Goal: Transaction & Acquisition: Purchase product/service

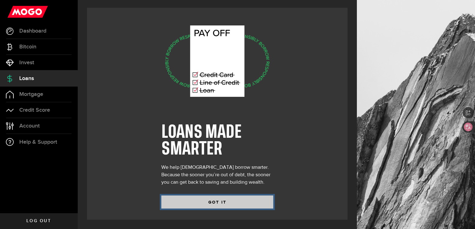
click at [217, 205] on button "GOT IT" at bounding box center [217, 202] width 112 height 13
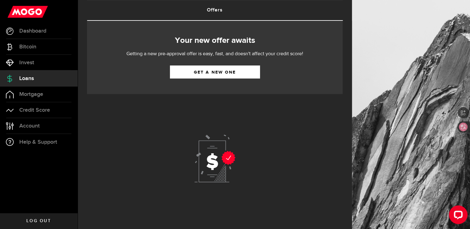
scroll to position [44, 0]
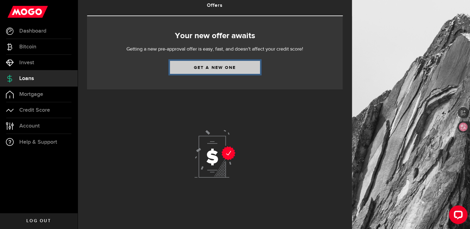
click at [214, 68] on link "Get a new one" at bounding box center [215, 67] width 90 height 13
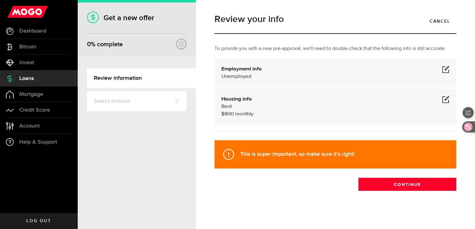
click at [268, 73] on div "Unemployed" at bounding box center [335, 76] width 228 height 7
click at [442, 68] on span at bounding box center [445, 69] width 7 height 7
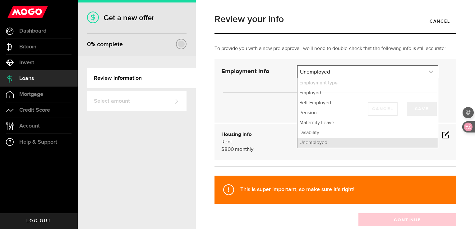
click at [332, 69] on link "expand select" at bounding box center [368, 72] width 140 height 12
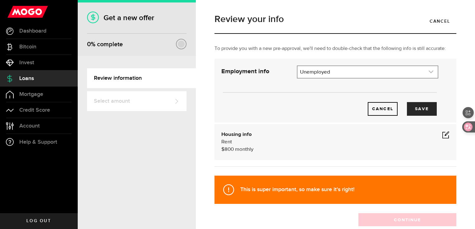
click at [321, 74] on link "expand select" at bounding box center [368, 72] width 140 height 12
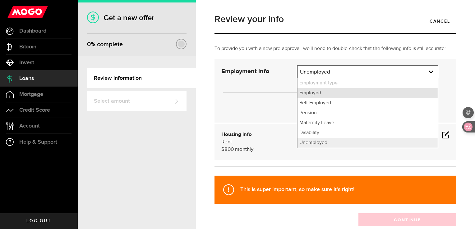
click at [320, 94] on li "Employed" at bounding box center [368, 93] width 140 height 10
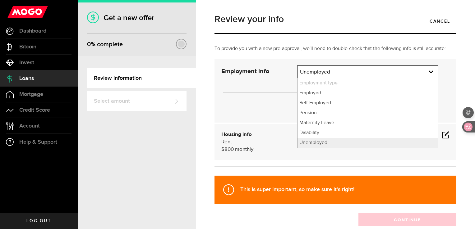
select select "Employed"
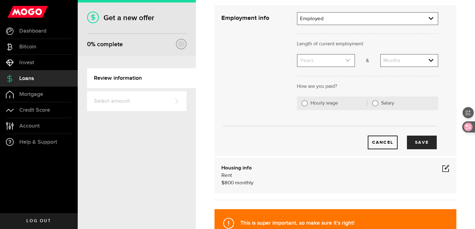
scroll to position [54, 0]
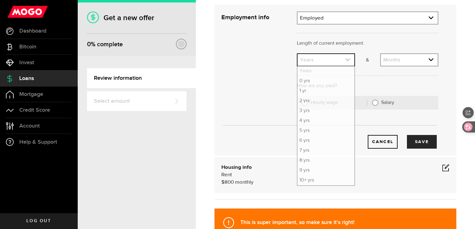
click at [325, 58] on link "expand select" at bounding box center [326, 60] width 57 height 12
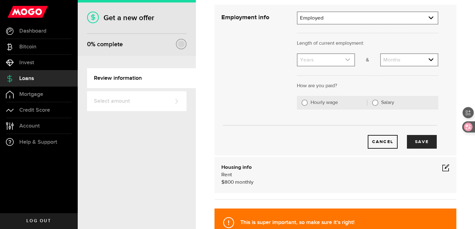
click at [325, 58] on link "expand select" at bounding box center [326, 60] width 57 height 12
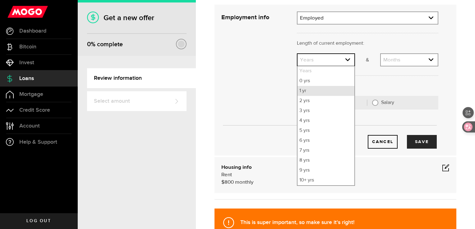
click at [304, 90] on li "1 yr" at bounding box center [326, 91] width 57 height 10
select select "1"
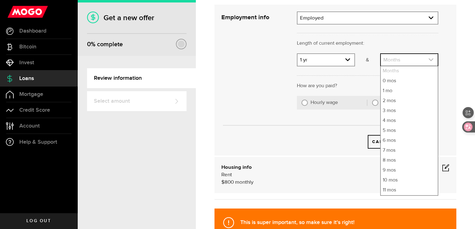
click at [400, 58] on link "expand select" at bounding box center [409, 60] width 57 height 12
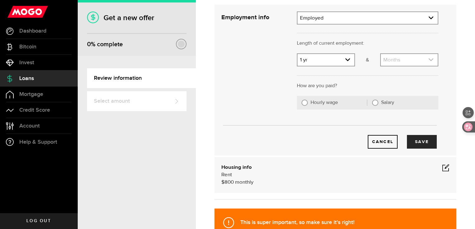
click at [395, 63] on link "expand select" at bounding box center [409, 60] width 57 height 12
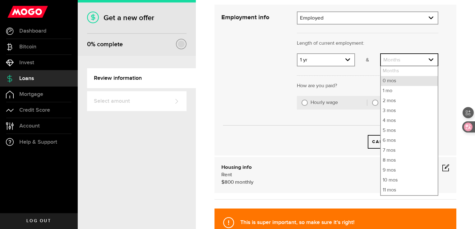
click at [389, 80] on li "0 mos" at bounding box center [409, 81] width 57 height 10
select select "0"
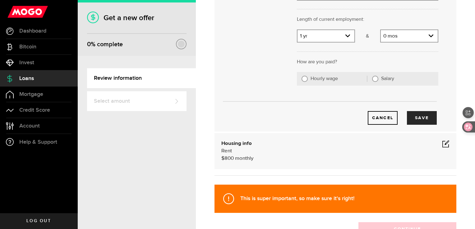
scroll to position [79, 0]
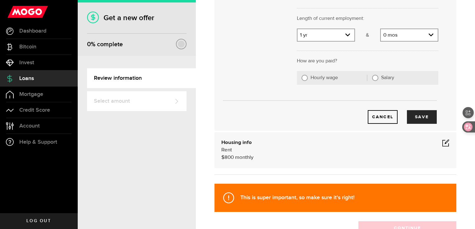
click at [333, 77] on label "Hourly wage" at bounding box center [339, 78] width 57 height 6
click at [308, 77] on input "Hourly wage" at bounding box center [305, 78] width 6 height 6
radio input "true"
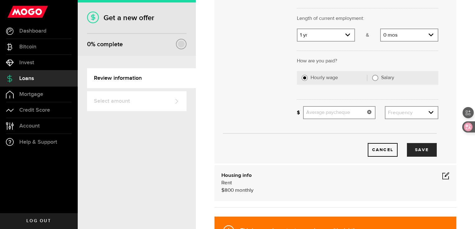
click at [321, 112] on input "Average paycheque" at bounding box center [339, 112] width 72 height 13
click at [373, 78] on input "Salary" at bounding box center [375, 78] width 6 height 6
radio input "true"
click at [330, 112] on input "Gross annual income" at bounding box center [370, 112] width 135 height 13
click at [318, 80] on label "Hourly wage" at bounding box center [339, 78] width 57 height 6
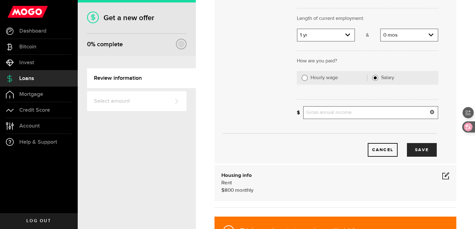
click at [308, 80] on input "Hourly wage" at bounding box center [305, 78] width 6 height 6
radio input "true"
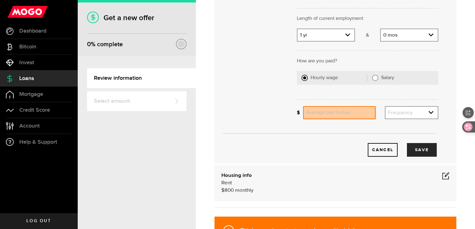
scroll to position [0, 0]
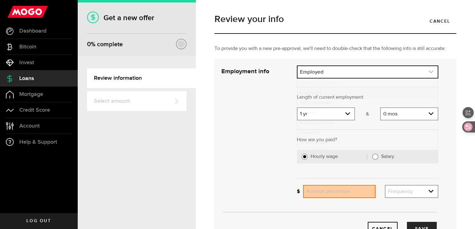
click at [326, 73] on link "expand select" at bounding box center [368, 72] width 140 height 12
click at [321, 75] on link "expand select" at bounding box center [368, 72] width 140 height 12
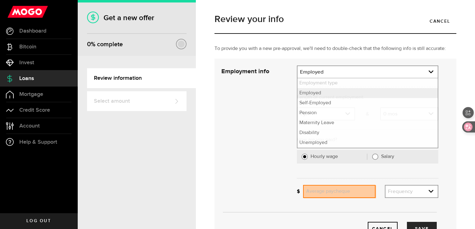
click at [275, 95] on div "Cancel Save" at bounding box center [330, 151] width 236 height 170
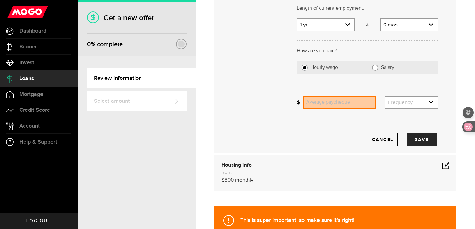
scroll to position [90, 0]
click at [331, 100] on input "Average paycheque" at bounding box center [339, 102] width 72 height 13
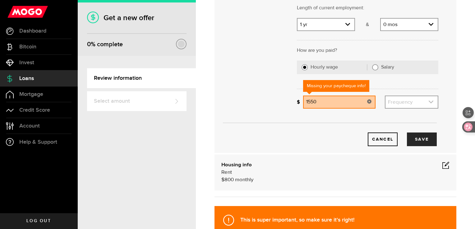
type input "1,550"
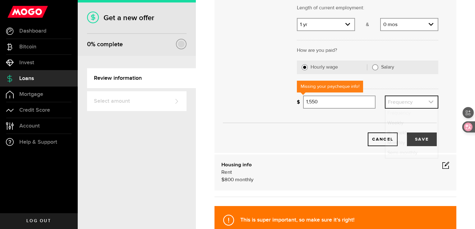
click at [417, 99] on link "expand select" at bounding box center [411, 102] width 52 height 12
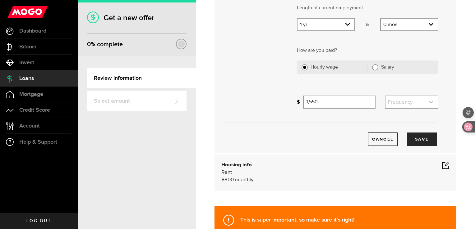
click at [408, 104] on link "expand select" at bounding box center [411, 102] width 52 height 12
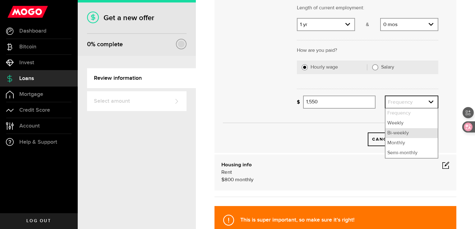
click at [389, 133] on li "Bi-weekly" at bounding box center [411, 133] width 52 height 10
select select "bi_weekly"
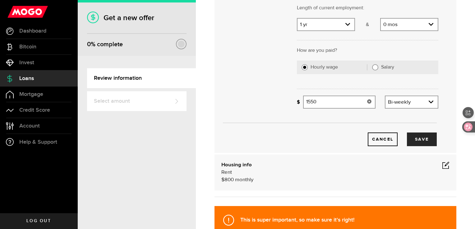
click at [327, 100] on input "1550" at bounding box center [339, 102] width 72 height 13
type input "1"
type input "2,300"
click at [421, 140] on button "Save" at bounding box center [422, 140] width 30 height 14
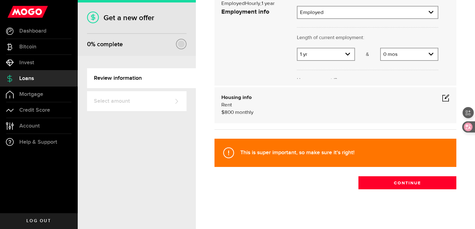
scroll to position [9, 0]
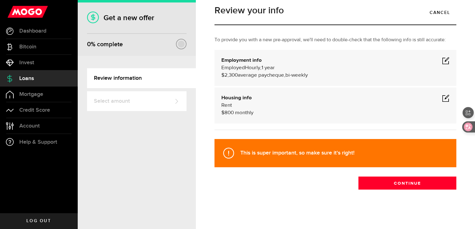
click at [442, 101] on span at bounding box center [445, 98] width 7 height 7
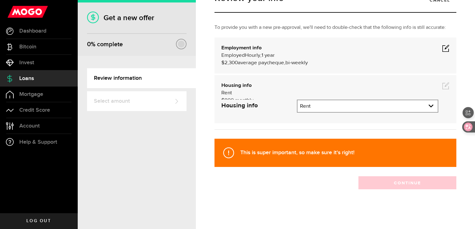
scroll to position [53, 0]
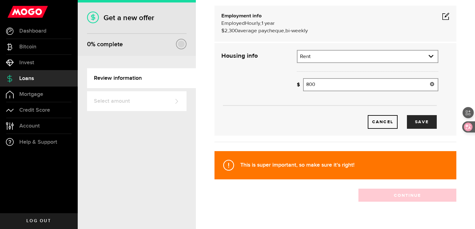
click at [330, 81] on input "800" at bounding box center [370, 84] width 135 height 13
click at [308, 83] on input "1400" at bounding box center [370, 84] width 135 height 13
type input "1,400"
click at [422, 122] on button "Save" at bounding box center [422, 122] width 30 height 14
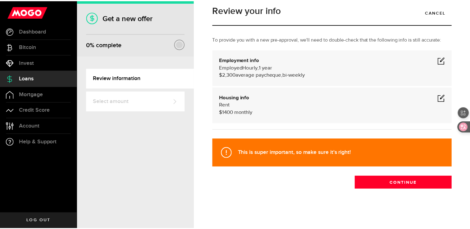
scroll to position [9, 0]
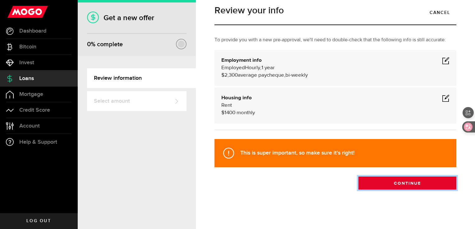
click at [422, 183] on button "Continue" at bounding box center [407, 183] width 98 height 13
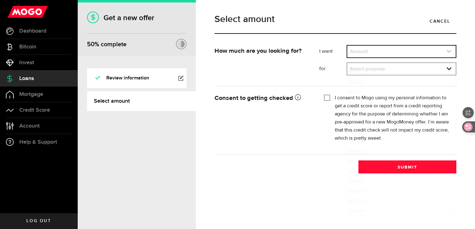
click at [394, 56] on link "expand select" at bounding box center [401, 52] width 108 height 12
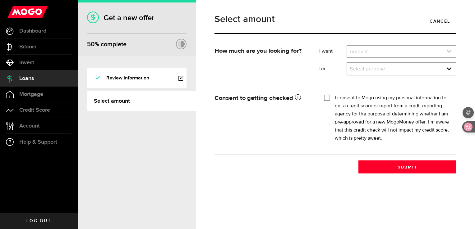
click at [385, 54] on link "expand select" at bounding box center [401, 52] width 108 height 12
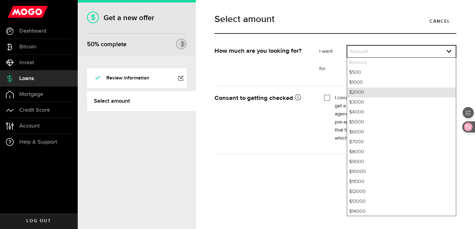
click at [357, 95] on li "$2000" at bounding box center [401, 93] width 108 height 10
select select "2000"
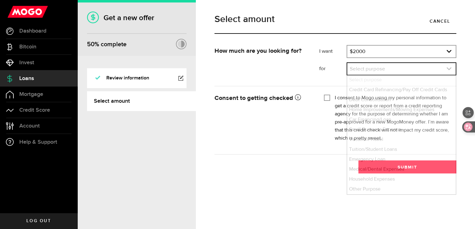
click at [359, 70] on link "expand select" at bounding box center [401, 69] width 108 height 12
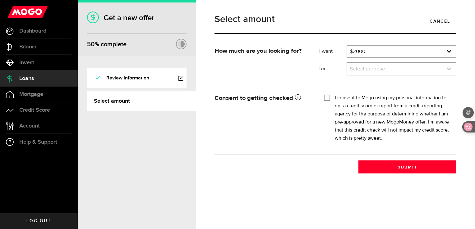
click at [366, 68] on link "expand select" at bounding box center [401, 69] width 108 height 12
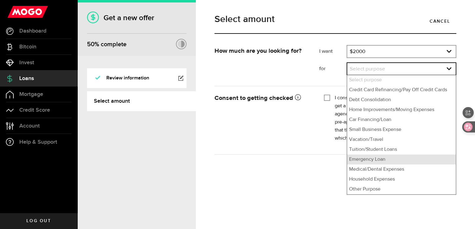
click at [380, 162] on li "Emergency Loan" at bounding box center [401, 160] width 108 height 10
select select "Emergency Loan"
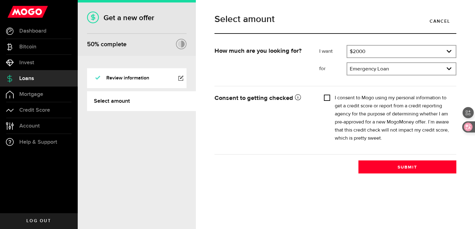
click at [326, 98] on input "I consent to Mogo using my personal information to get a credit score or report…" at bounding box center [327, 97] width 6 height 6
checkbox input "true"
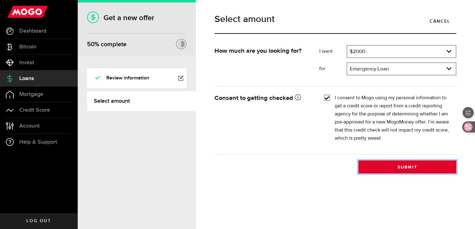
click at [408, 161] on button "Submit" at bounding box center [407, 167] width 98 height 13
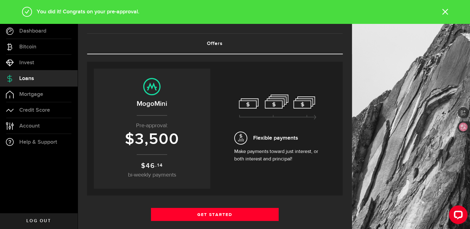
scroll to position [7, 0]
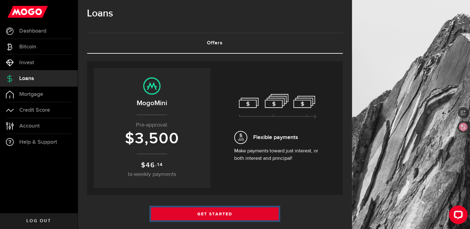
click at [219, 216] on link "Get Started" at bounding box center [215, 214] width 128 height 13
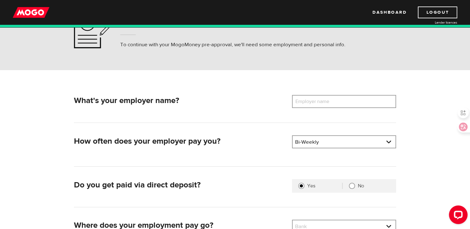
scroll to position [37, 0]
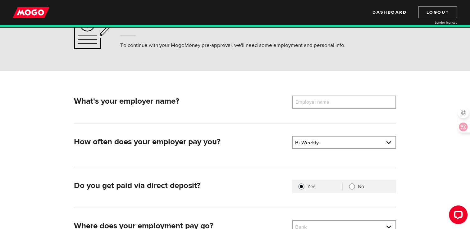
click at [322, 101] on label "Employer name" at bounding box center [317, 102] width 50 height 13
click at [322, 101] on input "Employer name" at bounding box center [344, 102] width 104 height 13
type input "C"
click at [298, 102] on input "school Board" at bounding box center [344, 102] width 104 height 13
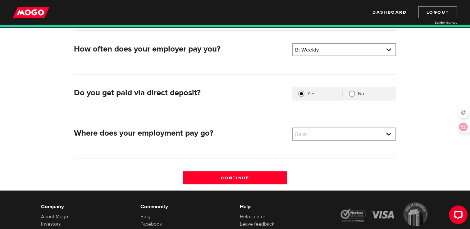
scroll to position [131, 0]
type input "School Board"
click at [331, 53] on link at bounding box center [344, 50] width 103 height 12
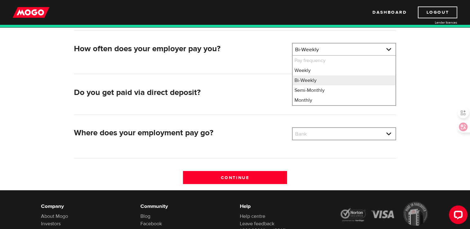
click at [260, 70] on div "How often does your employer pay you? Pay frequency Please select the frequency…" at bounding box center [235, 58] width 322 height 31
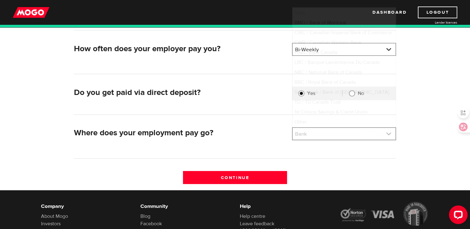
click at [307, 132] on link at bounding box center [344, 134] width 103 height 12
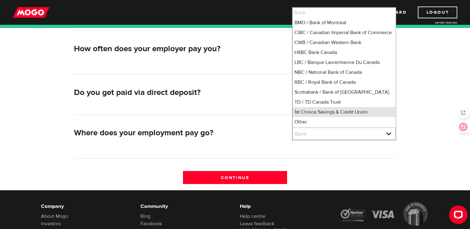
scroll to position [7, 0]
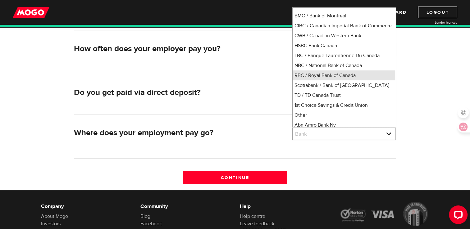
click at [317, 80] on li "RBC / Royal Bank of Canada" at bounding box center [344, 76] width 103 height 10
select select "8"
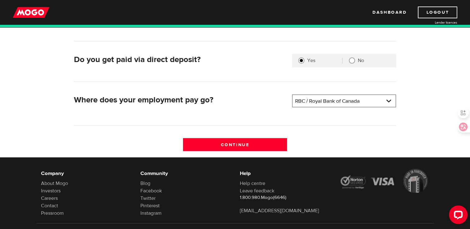
scroll to position [177, 0]
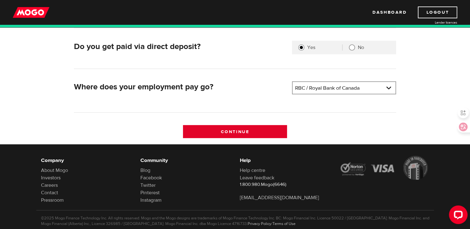
click at [257, 131] on input "Continue" at bounding box center [235, 131] width 104 height 13
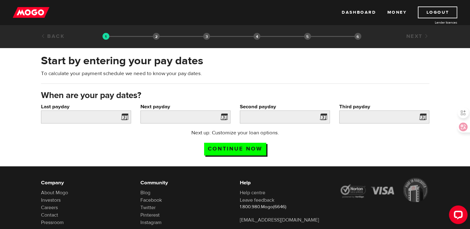
click at [122, 118] on span at bounding box center [123, 118] width 9 height 10
click at [126, 117] on span at bounding box center [123, 118] width 9 height 10
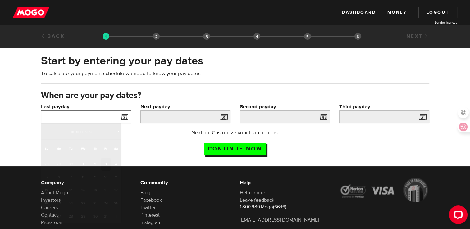
click at [76, 119] on input "Last payday" at bounding box center [86, 117] width 90 height 13
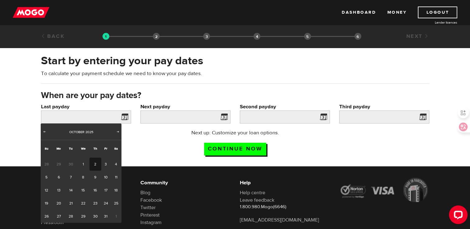
click at [93, 164] on link "2" at bounding box center [96, 164] width 12 height 13
type input "2025/10/02"
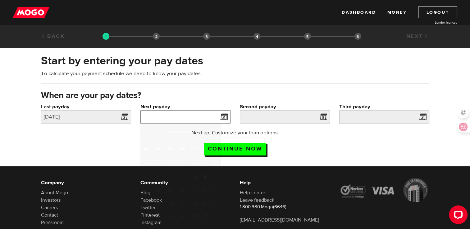
click at [150, 120] on input "Next payday" at bounding box center [186, 117] width 90 height 13
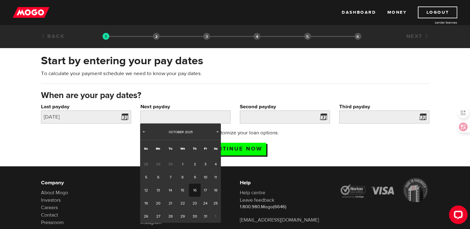
click at [196, 187] on link "16" at bounding box center [195, 190] width 12 height 13
type input "2025/10/16"
type input "2025/10/30"
type input "2025/11/13"
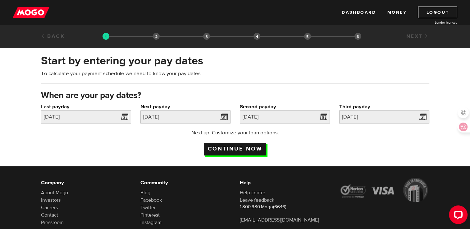
click at [241, 146] on input "Continue now" at bounding box center [235, 149] width 62 height 13
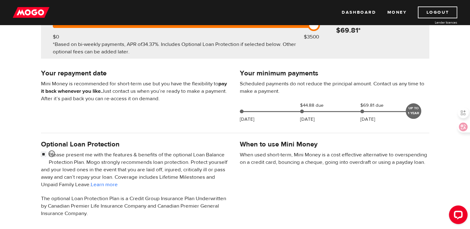
scroll to position [99, 0]
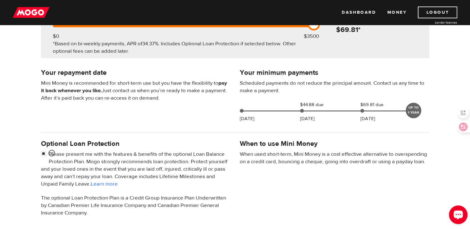
click at [333, 197] on div "Optional Loan Protection Please present me with the features & benefits of the …" at bounding box center [235, 181] width 398 height 85
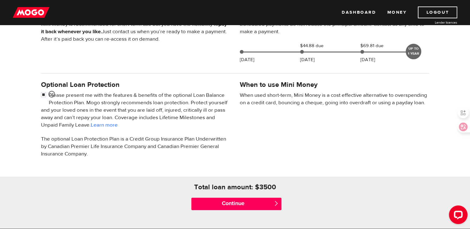
scroll to position [159, 0]
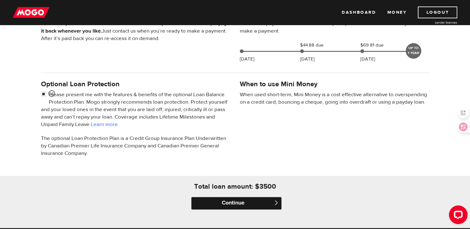
click at [228, 198] on input "Continue" at bounding box center [236, 203] width 90 height 12
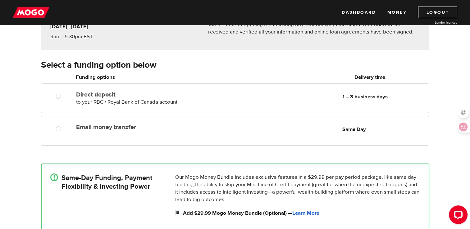
scroll to position [74, 0]
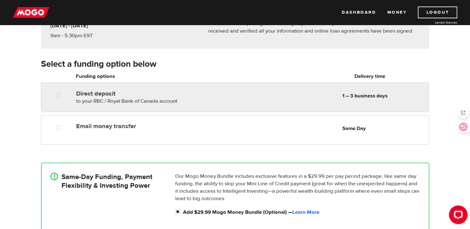
radio input "true"
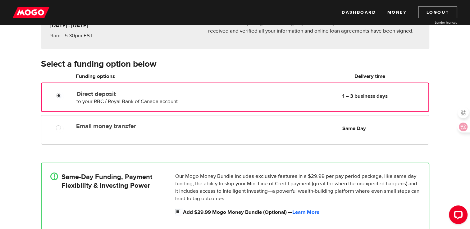
click at [97, 90] on label "Direct deposit" at bounding box center [147, 93] width 143 height 7
click at [64, 93] on input "Direct deposit" at bounding box center [60, 97] width 8 height 8
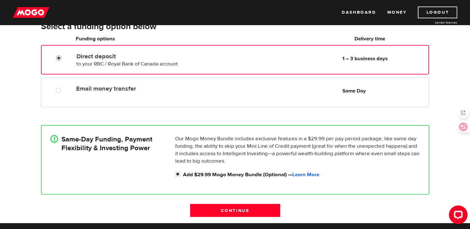
scroll to position [112, 0]
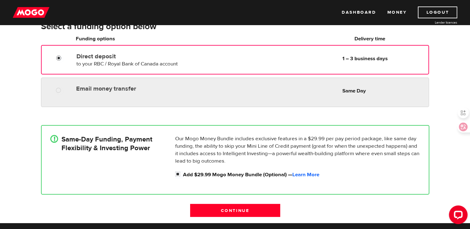
radio input "true"
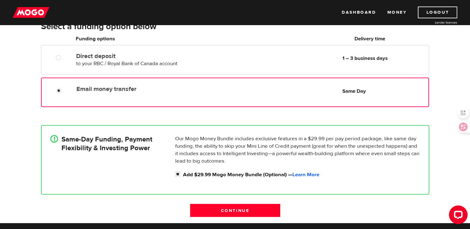
click at [178, 88] on label "Email money transfer" at bounding box center [147, 88] width 143 height 7
click at [64, 88] on input "Email money transfer" at bounding box center [60, 92] width 8 height 8
click at [234, 207] on input "Continue" at bounding box center [235, 210] width 90 height 13
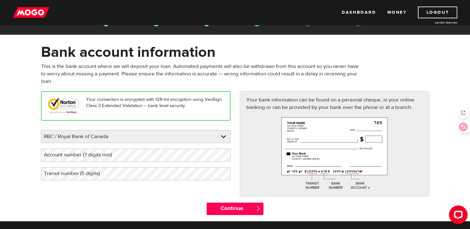
scroll to position [14, 0]
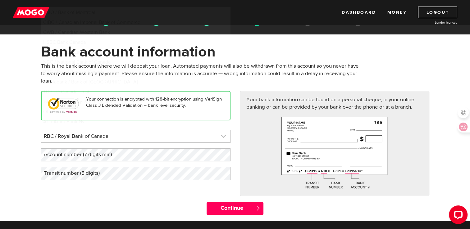
click at [139, 136] on link at bounding box center [135, 136] width 189 height 12
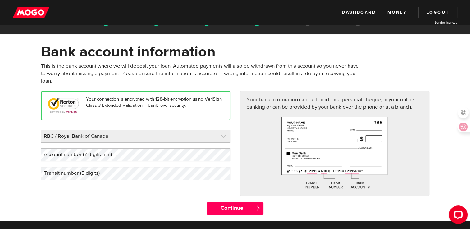
click at [139, 136] on link at bounding box center [135, 136] width 189 height 12
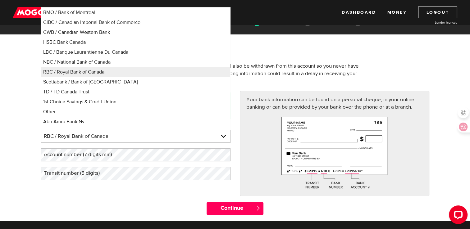
click at [113, 155] on label "Account number (7 digits min)" at bounding box center [83, 155] width 84 height 13
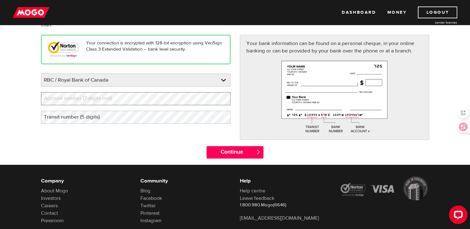
scroll to position [56, 0]
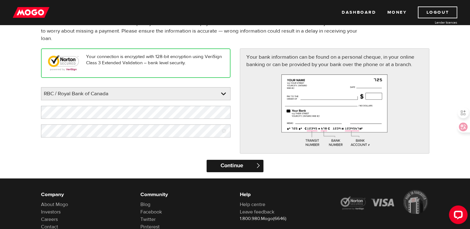
click at [235, 167] on input "Continue" at bounding box center [235, 166] width 57 height 12
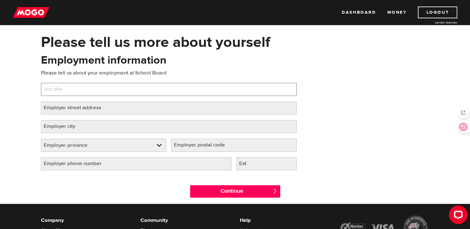
click at [116, 89] on input "Job title" at bounding box center [169, 89] width 256 height 13
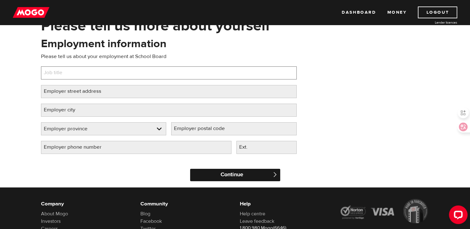
scroll to position [40, 0]
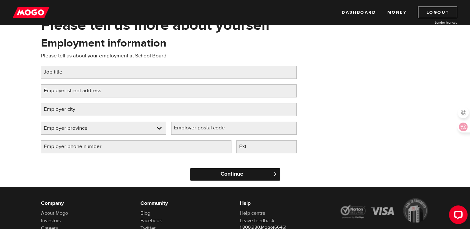
click at [217, 178] on input "Continue" at bounding box center [235, 174] width 90 height 12
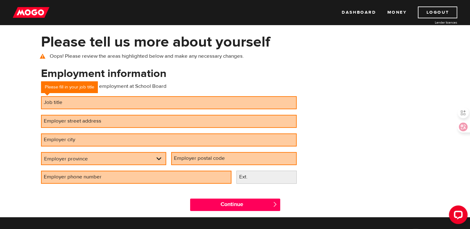
scroll to position [31, 0]
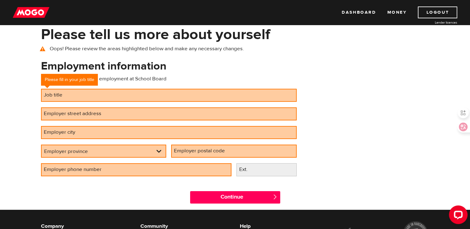
click at [257, 106] on div "Employment information Please tell us about your employment at School Board Job…" at bounding box center [168, 120] width 265 height 123
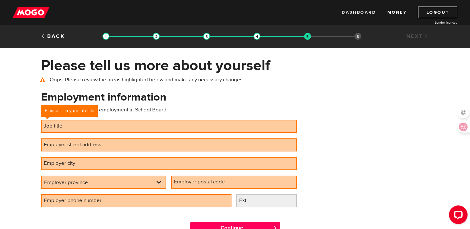
click at [363, 12] on link "Dashboard" at bounding box center [359, 13] width 34 height 12
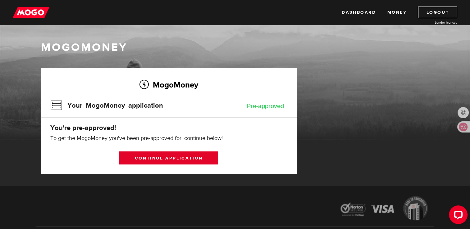
click at [181, 155] on link "Continue application" at bounding box center [168, 158] width 99 height 13
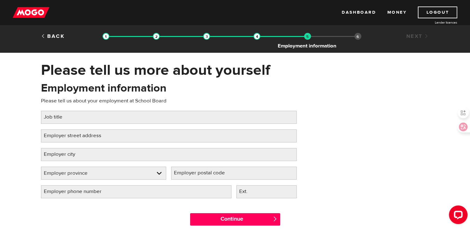
click at [307, 36] on img at bounding box center [307, 36] width 7 height 7
click at [258, 37] on img at bounding box center [257, 36] width 7 height 7
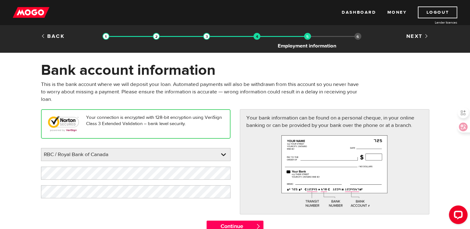
click at [306, 40] on img at bounding box center [307, 36] width 7 height 7
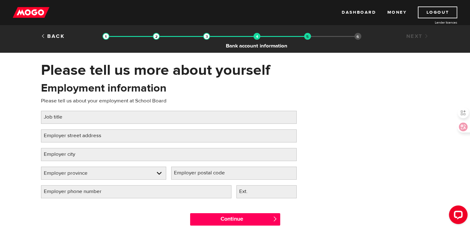
click at [259, 39] on img at bounding box center [257, 36] width 7 height 7
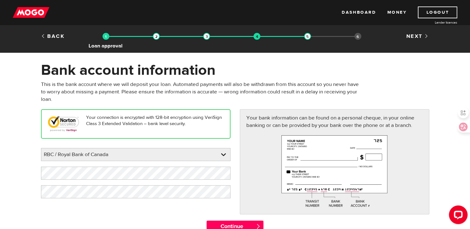
click at [106, 39] on img at bounding box center [106, 36] width 7 height 7
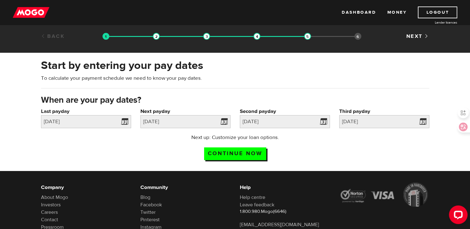
scroll to position [1, 0]
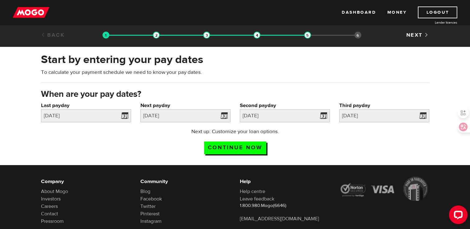
click at [48, 35] on link "Back" at bounding box center [53, 35] width 24 height 7
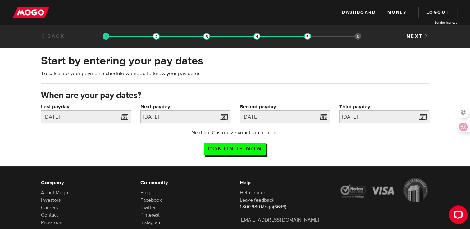
click at [51, 35] on link "Back" at bounding box center [53, 36] width 24 height 7
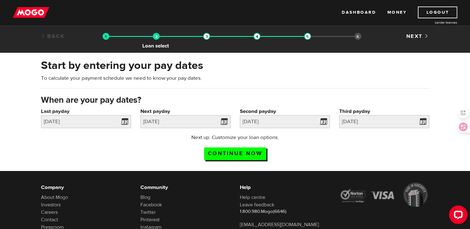
click at [157, 38] on img at bounding box center [156, 36] width 7 height 7
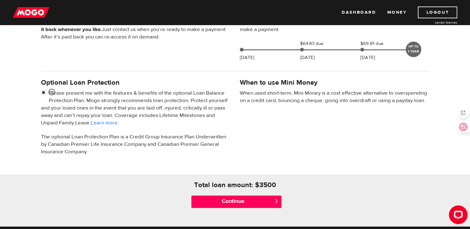
scroll to position [160, 0]
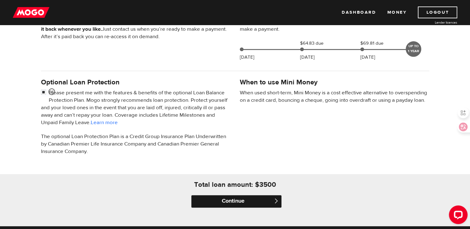
click at [240, 205] on input "Continue" at bounding box center [236, 202] width 90 height 12
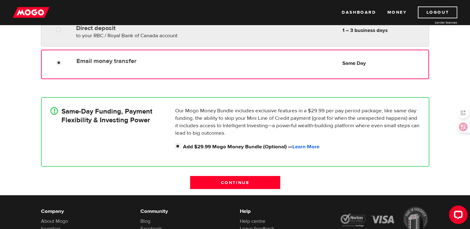
scroll to position [140, 0]
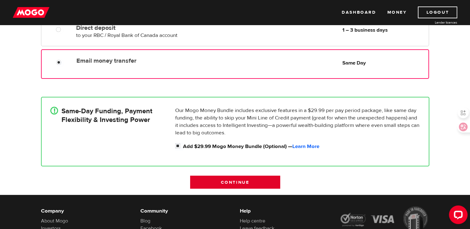
click at [230, 181] on input "Continue" at bounding box center [235, 182] width 90 height 13
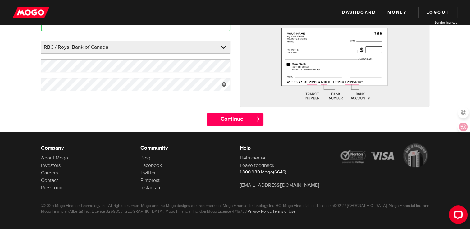
scroll to position [103, 0]
click at [232, 115] on input "Continue" at bounding box center [235, 119] width 57 height 12
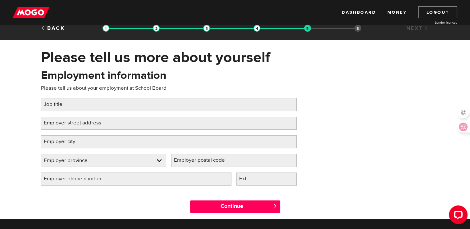
scroll to position [8, 0]
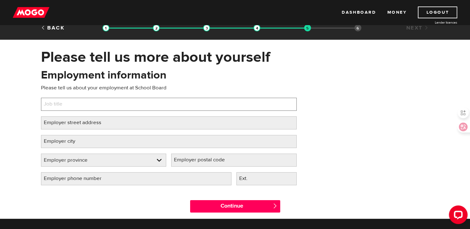
click at [136, 100] on input "Job title" at bounding box center [169, 104] width 256 height 13
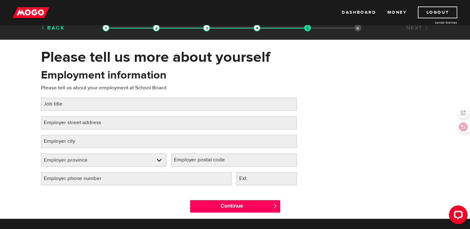
click at [49, 26] on link "Back" at bounding box center [53, 28] width 24 height 7
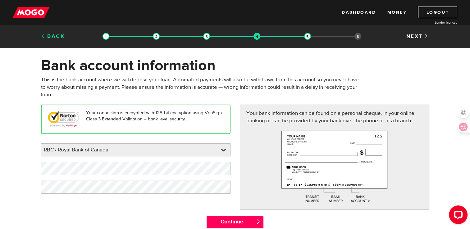
click at [53, 39] on div "Back" at bounding box center [69, 36] width 66 height 7
click at [44, 38] on link "Back" at bounding box center [53, 36] width 24 height 7
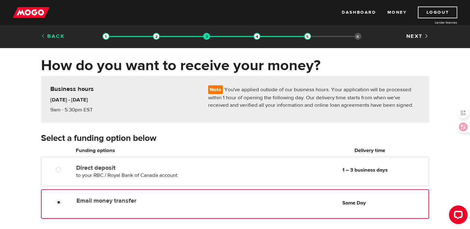
click at [51, 38] on link "Back" at bounding box center [53, 36] width 24 height 7
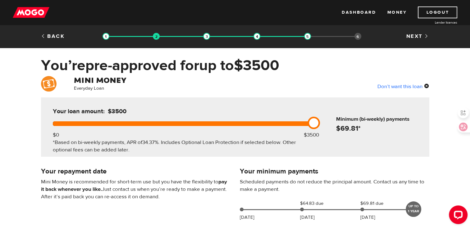
click at [51, 38] on link "Back" at bounding box center [53, 36] width 24 height 7
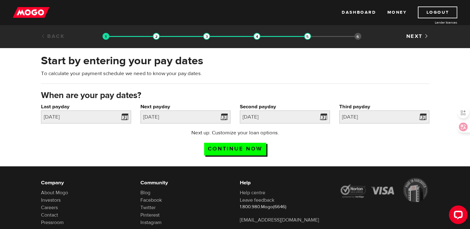
click at [51, 38] on link "Back" at bounding box center [53, 36] width 24 height 7
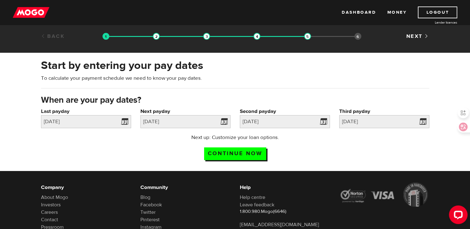
click at [45, 36] on link "Back" at bounding box center [53, 36] width 24 height 7
click at [47, 36] on link "Back" at bounding box center [53, 36] width 24 height 7
click at [54, 35] on link "Back" at bounding box center [53, 36] width 24 height 7
click at [101, 38] on div "Back" at bounding box center [69, 36] width 66 height 7
click at [106, 39] on img at bounding box center [106, 36] width 7 height 7
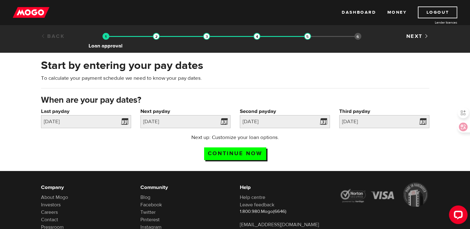
click at [103, 36] on img at bounding box center [106, 36] width 7 height 7
click at [111, 47] on div "Back Loan approval Loan select Funding select Bank account information Employme…" at bounding box center [235, 39] width 470 height 28
click at [107, 37] on img at bounding box center [106, 36] width 7 height 7
click at [158, 36] on img at bounding box center [156, 36] width 7 height 7
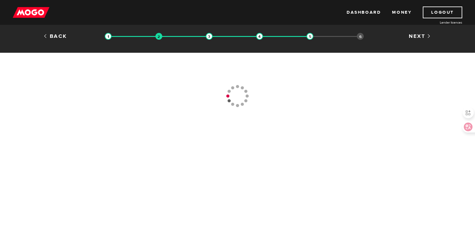
click at [108, 35] on img at bounding box center [108, 36] width 7 height 7
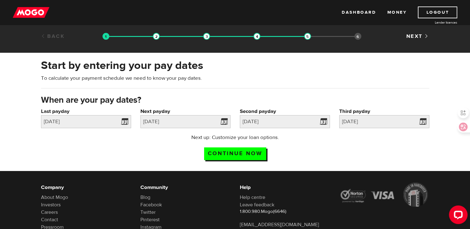
click at [57, 37] on link "Back" at bounding box center [53, 36] width 24 height 7
click at [48, 36] on link "Back" at bounding box center [53, 36] width 24 height 7
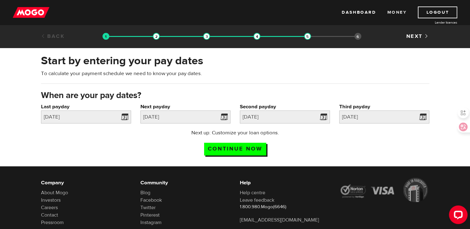
click at [400, 12] on link "Money" at bounding box center [397, 13] width 20 height 12
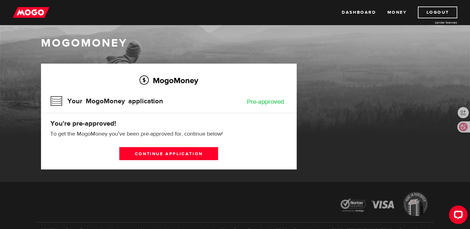
scroll to position [21, 0]
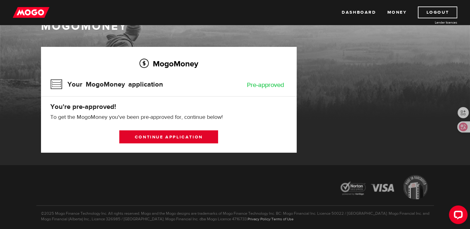
click at [165, 137] on link "Continue application" at bounding box center [168, 137] width 99 height 13
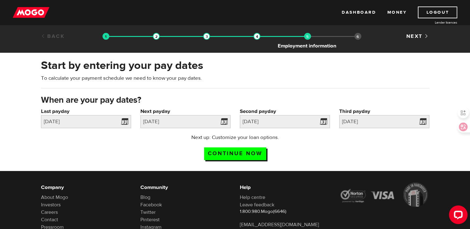
click at [309, 36] on img at bounding box center [307, 36] width 7 height 7
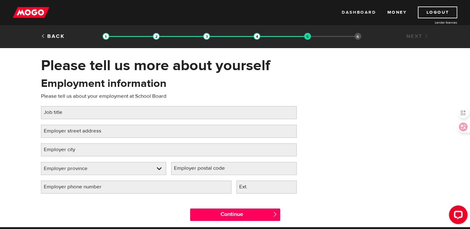
click at [359, 12] on link "Dashboard" at bounding box center [359, 13] width 34 height 12
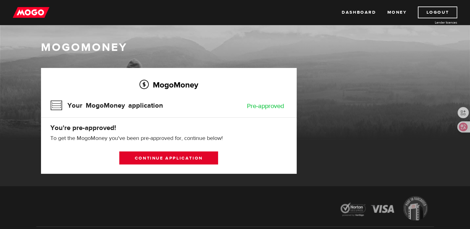
click at [203, 161] on link "Continue application" at bounding box center [168, 158] width 99 height 13
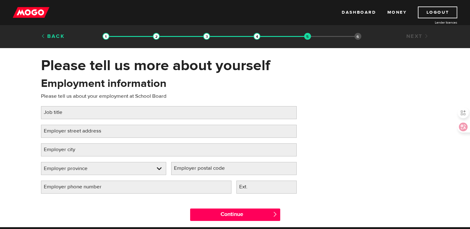
click at [53, 39] on link "Back" at bounding box center [53, 36] width 24 height 7
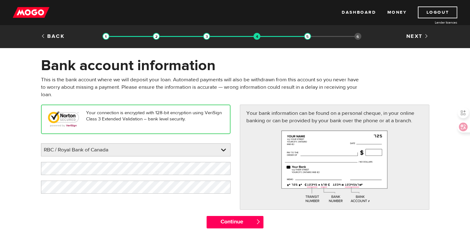
click at [53, 39] on link "Back" at bounding box center [53, 36] width 24 height 7
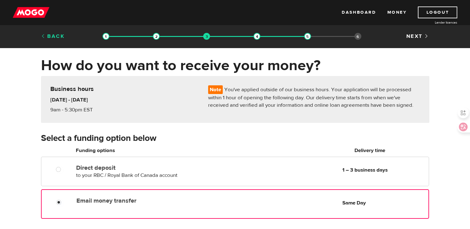
click at [49, 35] on link "Back" at bounding box center [53, 36] width 24 height 7
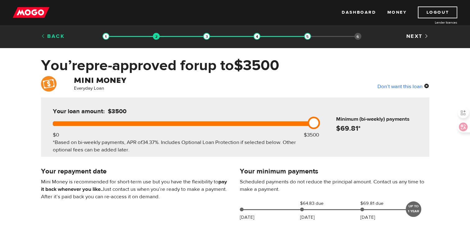
click at [51, 38] on link "Back" at bounding box center [53, 36] width 24 height 7
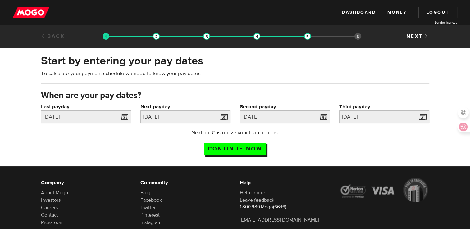
click at [50, 36] on link "Back" at bounding box center [53, 36] width 24 height 7
click at [84, 49] on div "Start by entering your pay dates To calculate your payment schedule we need to …" at bounding box center [235, 106] width 470 height 119
click at [51, 36] on link "Back" at bounding box center [53, 36] width 24 height 7
click at [51, 41] on div "Back Loan approval Loan select Funding select Bank account information Employme…" at bounding box center [235, 37] width 398 height 9
click at [51, 34] on link "Back" at bounding box center [53, 36] width 24 height 7
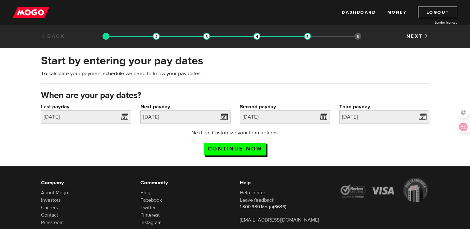
click at [274, 98] on h3 "When are your pay dates?" at bounding box center [235, 96] width 389 height 10
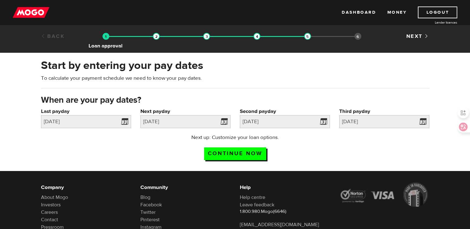
click at [105, 35] on img at bounding box center [106, 36] width 7 height 7
click at [104, 45] on div "Back Loan approval Loan select Funding select Bank account information Employme…" at bounding box center [235, 39] width 470 height 28
click at [53, 37] on link "Back" at bounding box center [53, 36] width 24 height 7
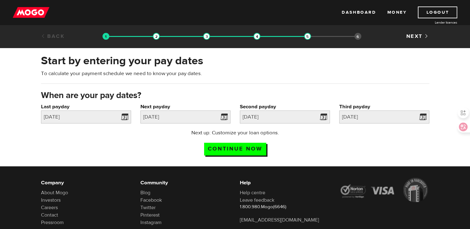
click at [334, 142] on div "Next up: Customize your loan options. Continue now" at bounding box center [235, 144] width 398 height 31
click at [419, 38] on link "Next" at bounding box center [417, 36] width 23 height 7
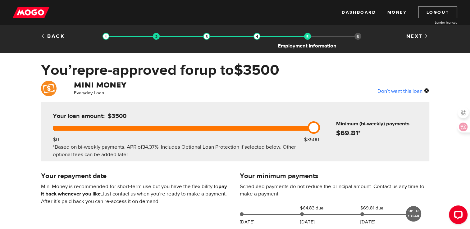
click at [307, 35] on img at bounding box center [307, 36] width 7 height 7
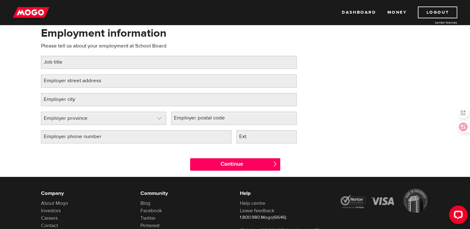
scroll to position [50, 0]
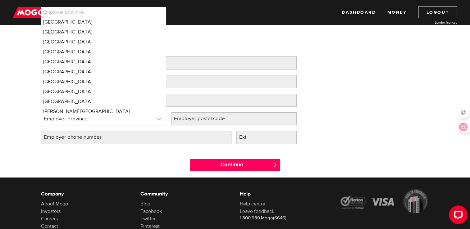
click at [116, 119] on link at bounding box center [103, 119] width 125 height 12
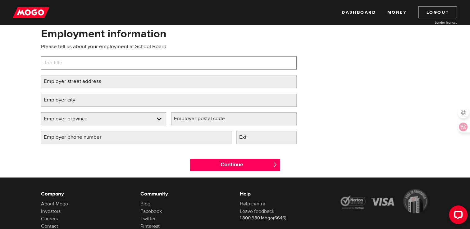
click at [103, 62] on input "Job title" at bounding box center [169, 63] width 256 height 13
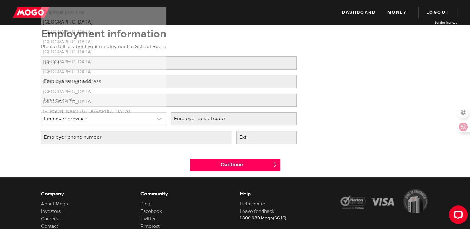
click at [103, 117] on link at bounding box center [103, 119] width 125 height 12
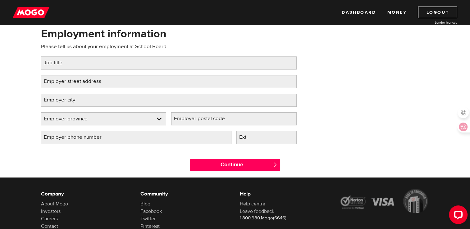
click at [105, 109] on div "Employment information Please tell us about your employment at School Board Job…" at bounding box center [168, 87] width 265 height 123
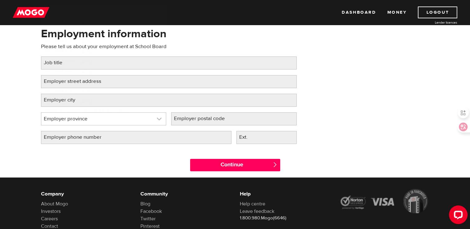
click at [103, 115] on link at bounding box center [103, 119] width 125 height 12
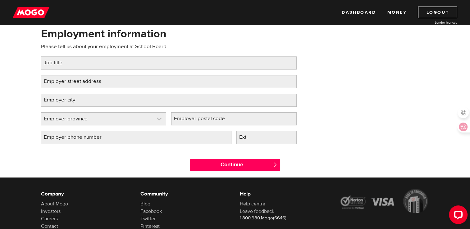
click at [103, 121] on link at bounding box center [103, 119] width 125 height 12
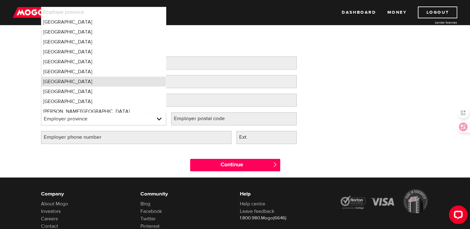
scroll to position [4, 0]
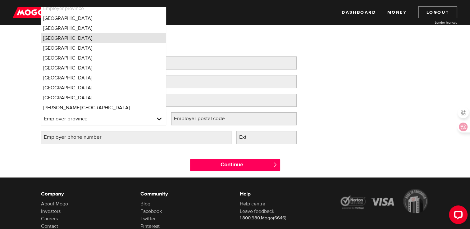
click at [78, 41] on li "Ontario" at bounding box center [103, 38] width 125 height 10
select select "ON"
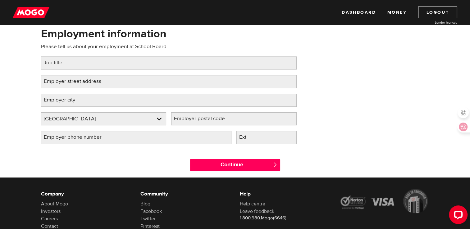
click at [212, 120] on label "Employer postal code" at bounding box center [204, 119] width 67 height 13
click at [212, 120] on input "Employer postal code" at bounding box center [234, 119] width 126 height 13
type input "N2L0h6"
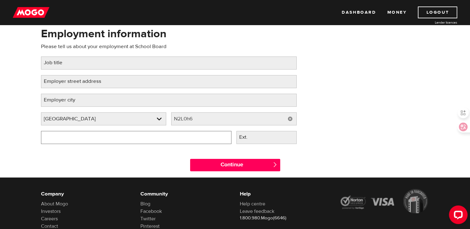
click at [114, 139] on input "Employer phone number" at bounding box center [136, 137] width 191 height 13
type input "(647) 770-5302"
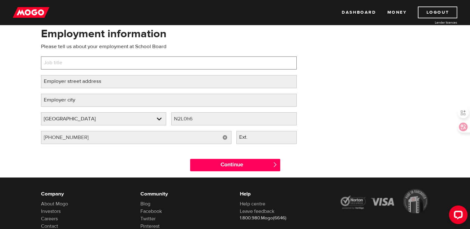
click at [87, 67] on input "Job title" at bounding box center [169, 63] width 256 height 13
type input "Supervisor"
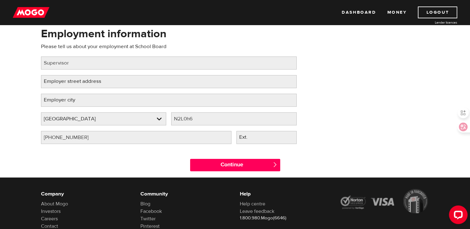
click at [71, 82] on label "Employer street address" at bounding box center [77, 81] width 73 height 13
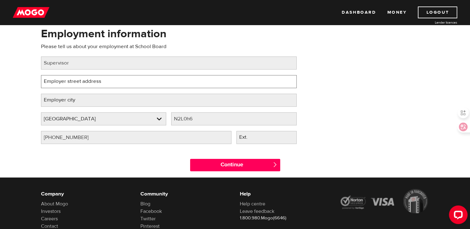
click at [71, 82] on input "Employer street address" at bounding box center [169, 81] width 256 height 13
type input "258A Sunnview St"
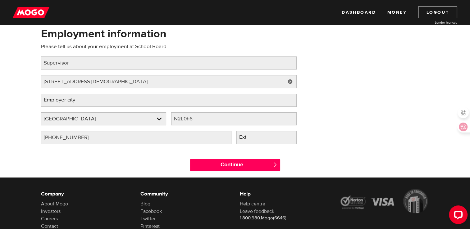
click at [78, 98] on label "Employer city" at bounding box center [64, 100] width 47 height 13
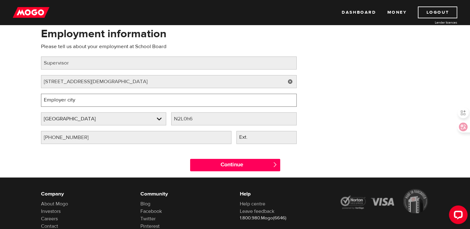
click at [78, 98] on input "Employer city" at bounding box center [169, 100] width 256 height 13
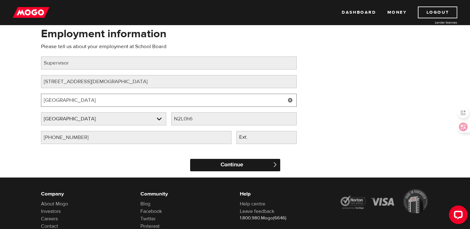
type input "Waterloo"
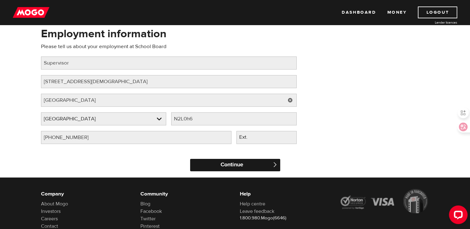
click at [226, 166] on input "Continue" at bounding box center [235, 165] width 90 height 12
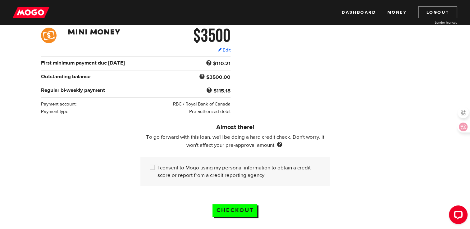
scroll to position [102, 0]
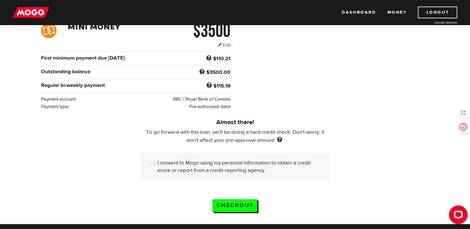
click at [301, 64] on div "$3500 Edit $3500 Regular bi-weekly payment $115.18 First minimum payment due [D…" at bounding box center [235, 67] width 398 height 88
click at [148, 163] on div "I consent to Mogo using my personal information to obtain a credit score or rep…" at bounding box center [236, 166] width 190 height 29
click at [155, 161] on input "I consent to Mogo using my personal information to obtain a credit score or rep…" at bounding box center [154, 163] width 8 height 8
checkbox input "true"
click at [245, 203] on input "Checkout" at bounding box center [235, 206] width 45 height 13
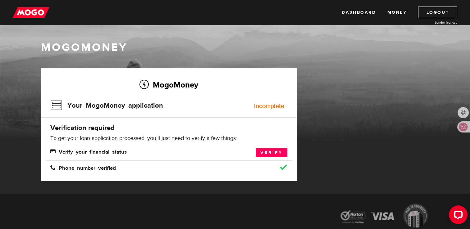
click at [321, 108] on div "MogoMoney Your MogoMoney application Expired Your MogoMoney credit decision has…" at bounding box center [235, 131] width 398 height 126
click at [277, 155] on link "Verify" at bounding box center [272, 153] width 32 height 9
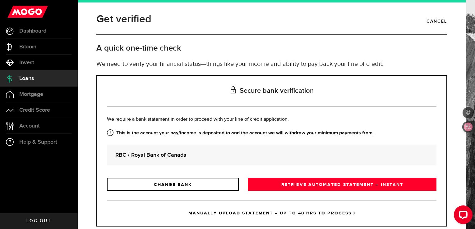
scroll to position [15, 0]
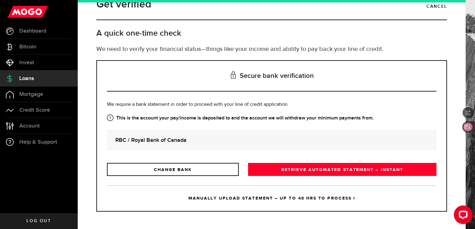
click at [150, 137] on strong "RBC / Royal Bank of Canada" at bounding box center [271, 140] width 313 height 8
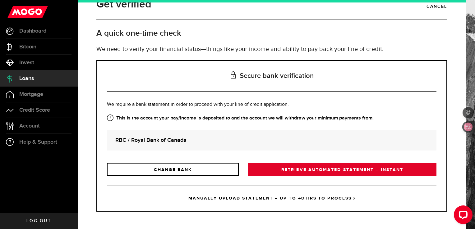
click at [304, 169] on link "RETRIEVE AUTOMATED STATEMENT – INSTANT" at bounding box center [342, 169] width 188 height 13
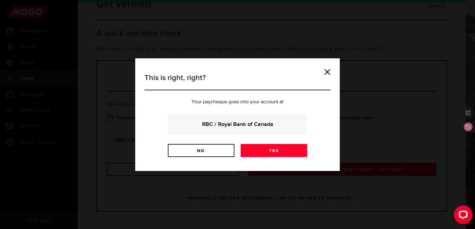
click at [227, 122] on strong "RBC / Royal Bank of Canada" at bounding box center [237, 124] width 122 height 8
click at [276, 152] on link "Yes" at bounding box center [274, 150] width 67 height 13
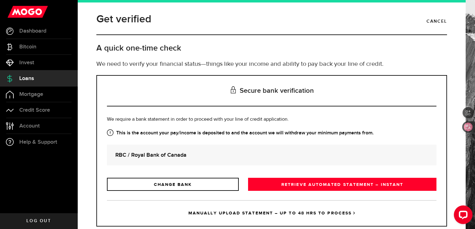
scroll to position [15, 0]
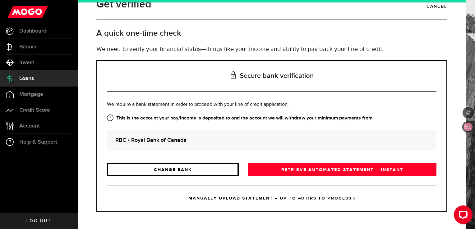
click at [195, 170] on link "CHANGE BANK" at bounding box center [173, 169] width 132 height 13
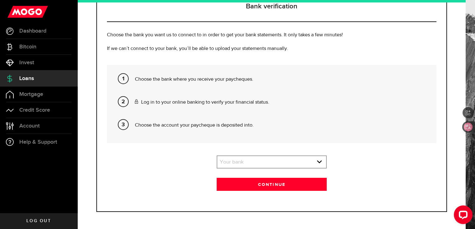
scroll to position [85, 0]
click at [248, 160] on link "expand select" at bounding box center [271, 162] width 108 height 12
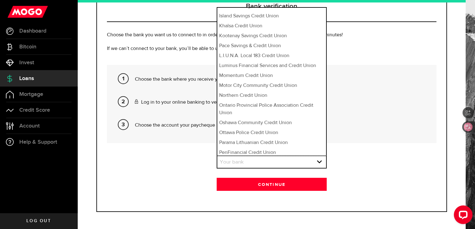
scroll to position [0, 0]
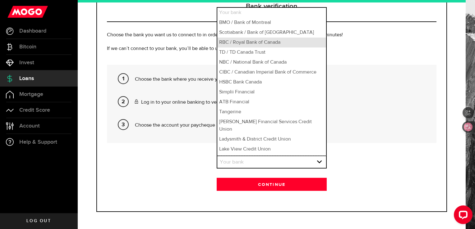
click at [256, 42] on li "RBC / Royal Bank of Canada" at bounding box center [271, 43] width 108 height 10
select select "3"
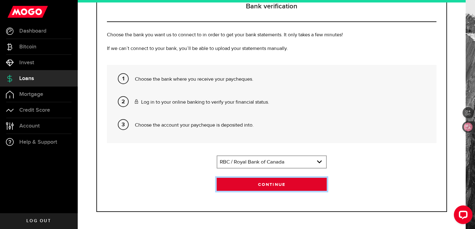
click at [269, 178] on button "Continue" at bounding box center [272, 184] width 110 height 13
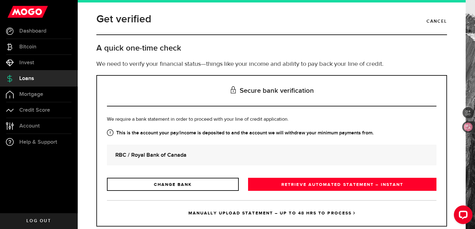
scroll to position [15, 0]
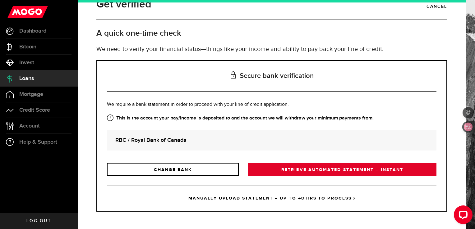
click at [311, 171] on link "RETRIEVE AUTOMATED STATEMENT – INSTANT" at bounding box center [342, 169] width 188 height 13
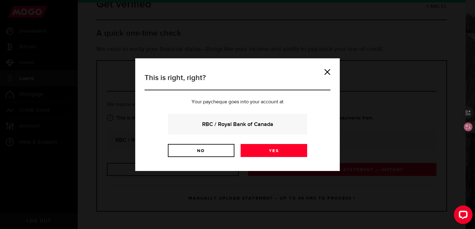
click at [242, 128] on strong "RBC / Royal Bank of Canada" at bounding box center [237, 124] width 122 height 8
click at [281, 149] on link "Yes" at bounding box center [274, 150] width 67 height 13
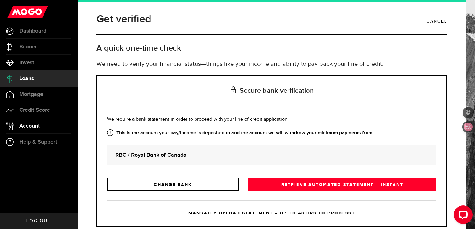
click at [36, 123] on span "Account" at bounding box center [29, 126] width 21 height 6
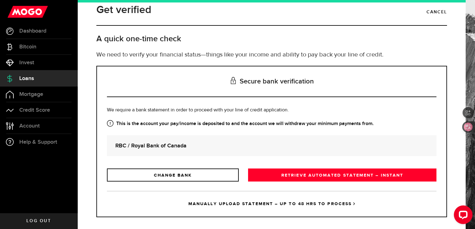
scroll to position [15, 0]
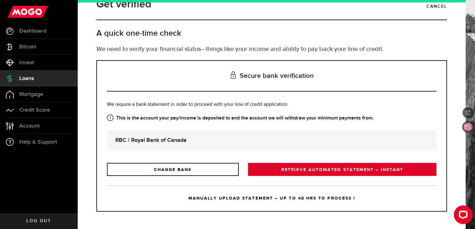
click at [317, 169] on link "RETRIEVE AUTOMATED STATEMENT – INSTANT" at bounding box center [342, 169] width 188 height 13
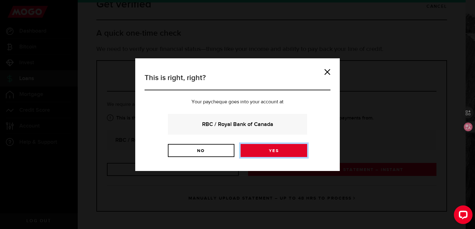
click at [287, 150] on link "Yes" at bounding box center [274, 150] width 67 height 13
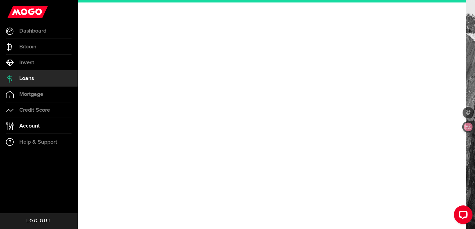
click at [32, 127] on span "Account" at bounding box center [29, 126] width 21 height 6
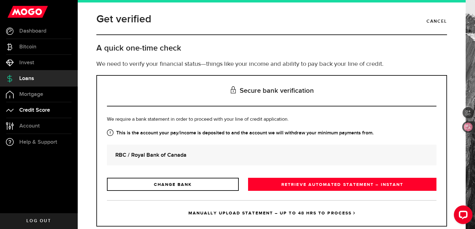
click at [48, 104] on link "Credit Score" at bounding box center [39, 111] width 78 height 16
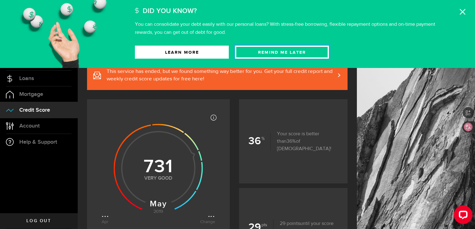
click at [257, 49] on button "Remind Me later" at bounding box center [282, 52] width 94 height 13
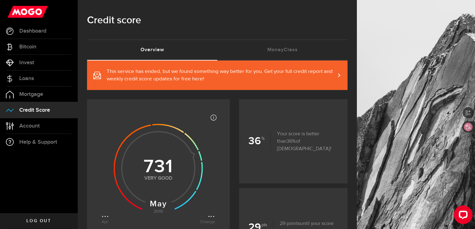
click at [212, 82] on span "This service has ended, but we found something way better for you. Get your ful…" at bounding box center [221, 75] width 228 height 15
click at [43, 72] on link "Loans" at bounding box center [39, 79] width 78 height 16
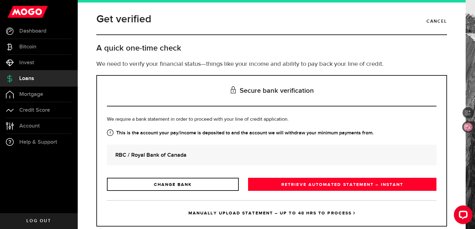
scroll to position [15, 0]
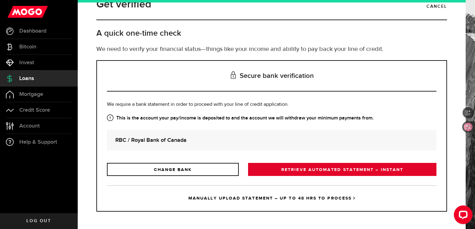
click at [344, 173] on link "RETRIEVE AUTOMATED STATEMENT – INSTANT" at bounding box center [342, 169] width 188 height 13
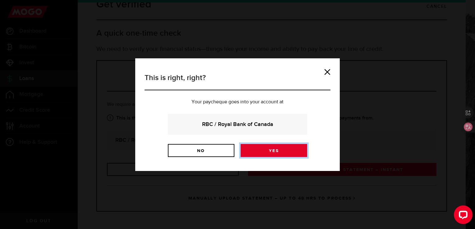
click at [270, 148] on link "Yes" at bounding box center [274, 150] width 67 height 13
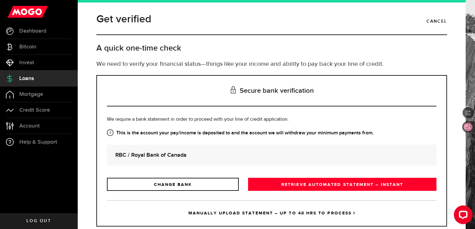
scroll to position [15, 0]
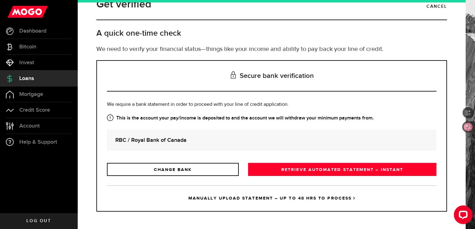
click at [267, 196] on link "MANUALLY UPLOAD STATEMENT – UP TO 48 HRS TO PROCESS" at bounding box center [272, 199] width 330 height 26
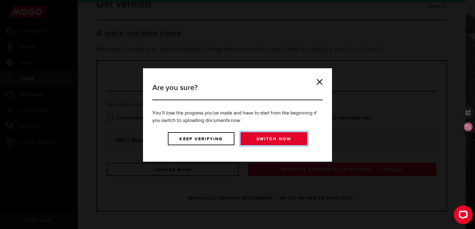
click at [251, 137] on link "Switch now" at bounding box center [274, 138] width 67 height 13
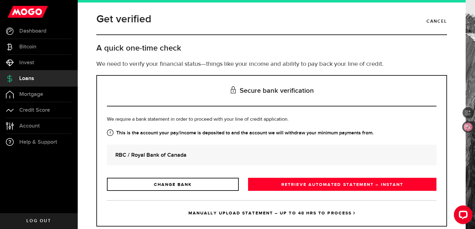
scroll to position [15, 0]
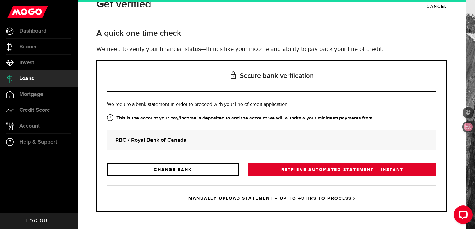
click at [321, 167] on link "RETRIEVE AUTOMATED STATEMENT – INSTANT" at bounding box center [342, 169] width 188 height 13
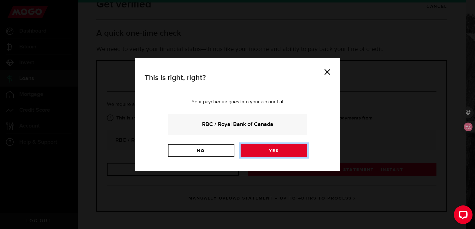
click at [276, 152] on link "Yes" at bounding box center [274, 150] width 67 height 13
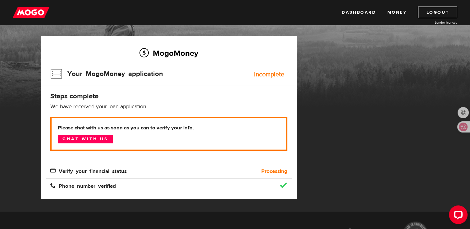
scroll to position [32, 0]
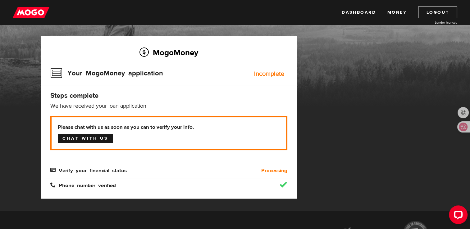
click at [83, 136] on link "Chat with us" at bounding box center [85, 138] width 55 height 9
click at [77, 141] on link "Chat with us" at bounding box center [85, 138] width 55 height 9
click at [327, 67] on div "MogoMoney Your MogoMoney application Expired Your MogoMoney credit decision has…" at bounding box center [235, 124] width 398 height 176
click at [363, 12] on link "Dashboard" at bounding box center [359, 13] width 34 height 12
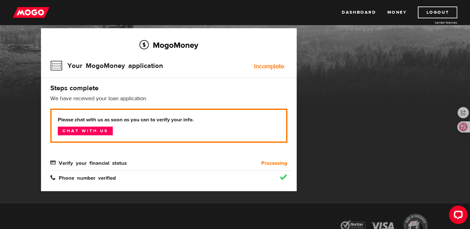
scroll to position [39, 0]
click at [399, 9] on link "Money" at bounding box center [397, 13] width 20 height 12
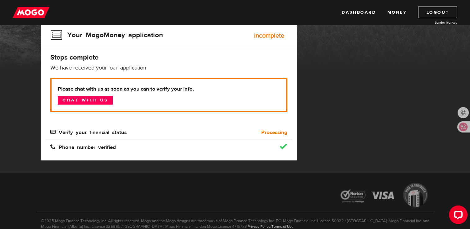
scroll to position [65, 0]
